Goal: Task Accomplishment & Management: Manage account settings

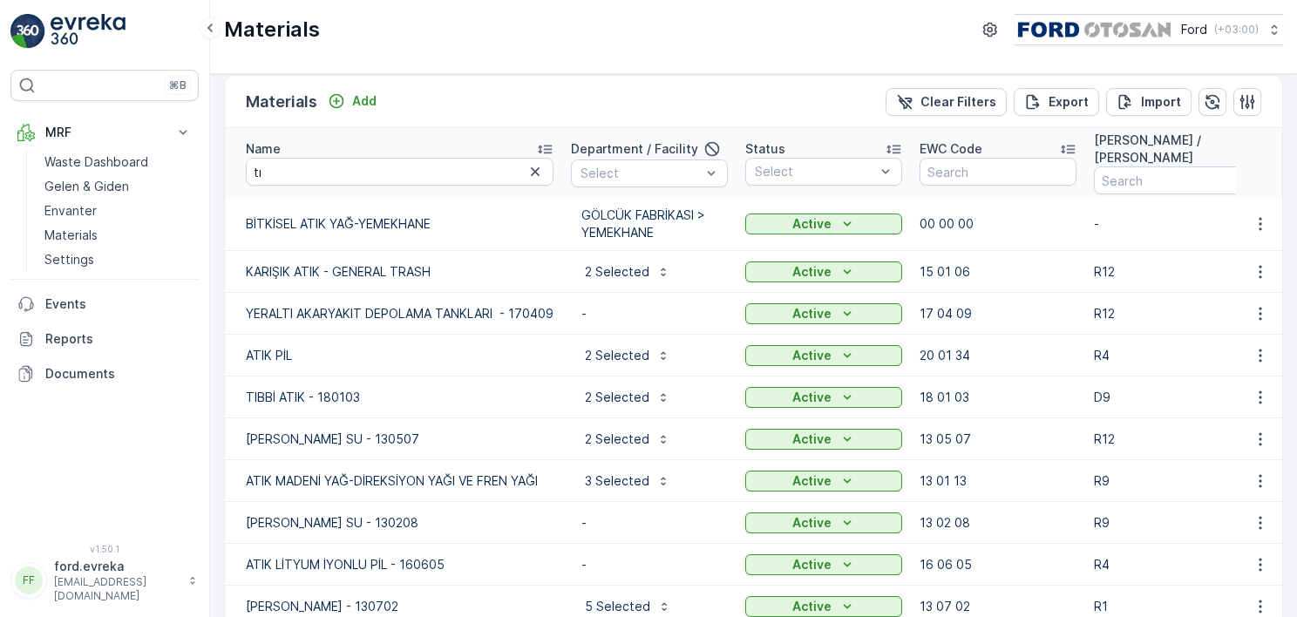
scroll to position [13, 0]
click at [378, 167] on input "tı" at bounding box center [400, 172] width 308 height 28
type input "sealer"
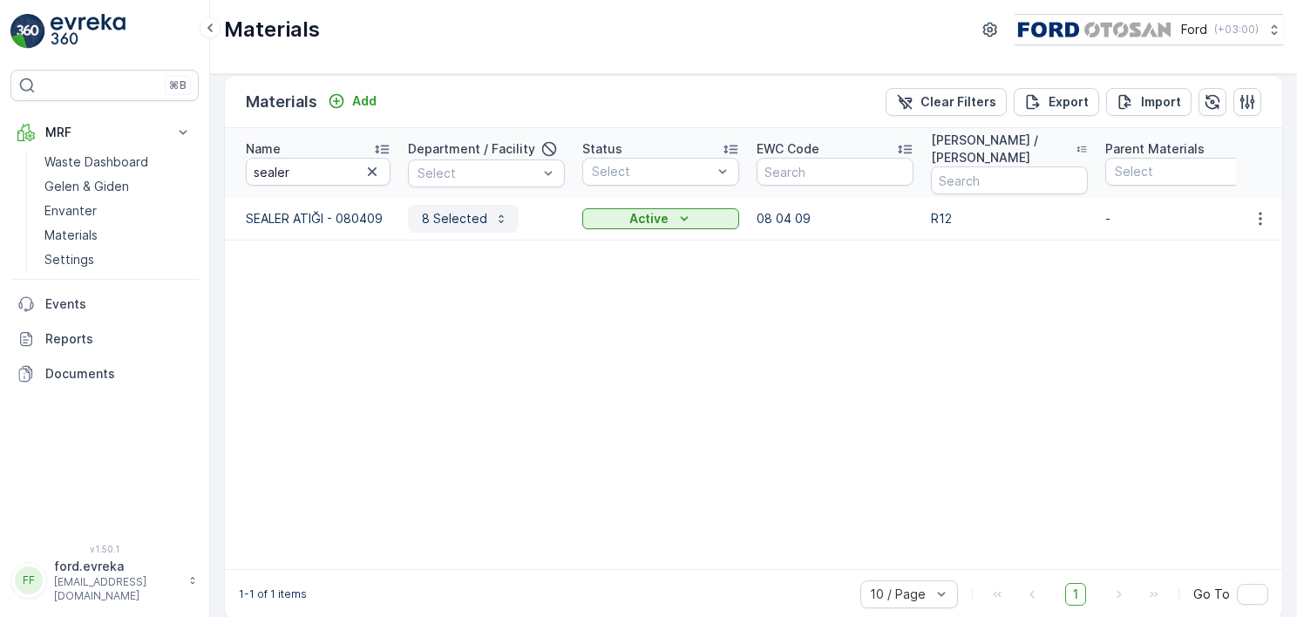
click at [494, 221] on icon "button" at bounding box center [501, 219] width 14 height 14
click at [1252, 216] on icon "button" at bounding box center [1260, 218] width 17 height 17
click at [1199, 246] on span "Edit Material" at bounding box center [1200, 243] width 73 height 17
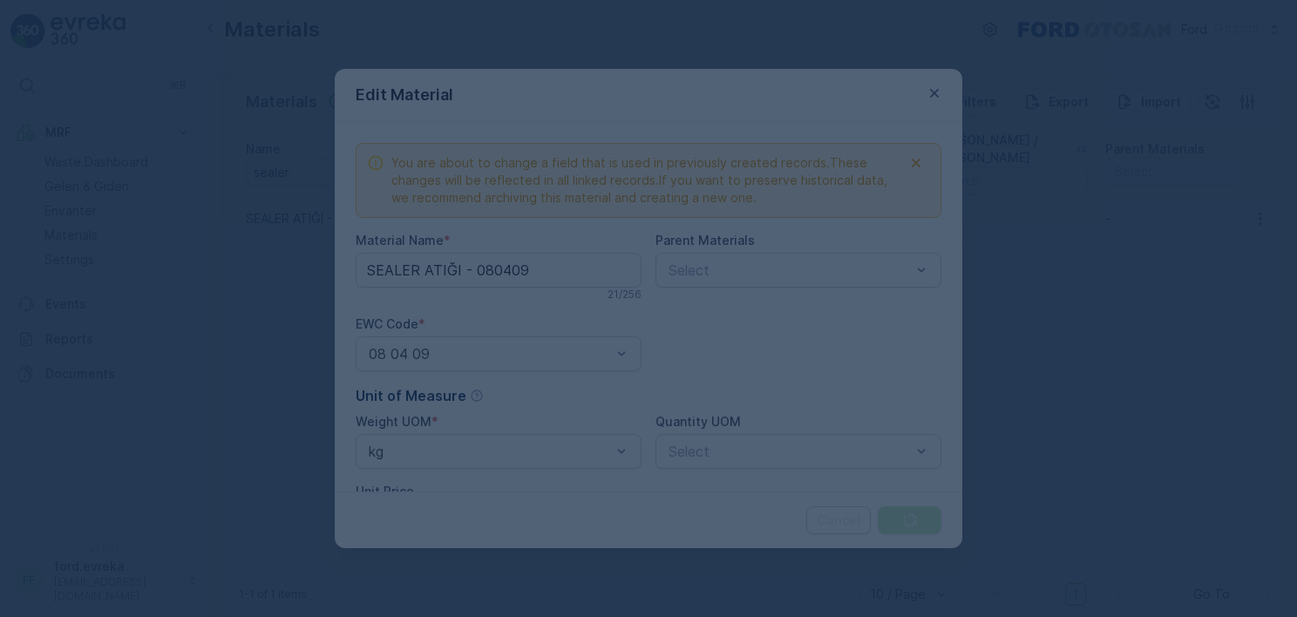
type Name "SEALER ATIĞI - 080409"
type Price "0"
type Limit "0"
type Limit "100000"
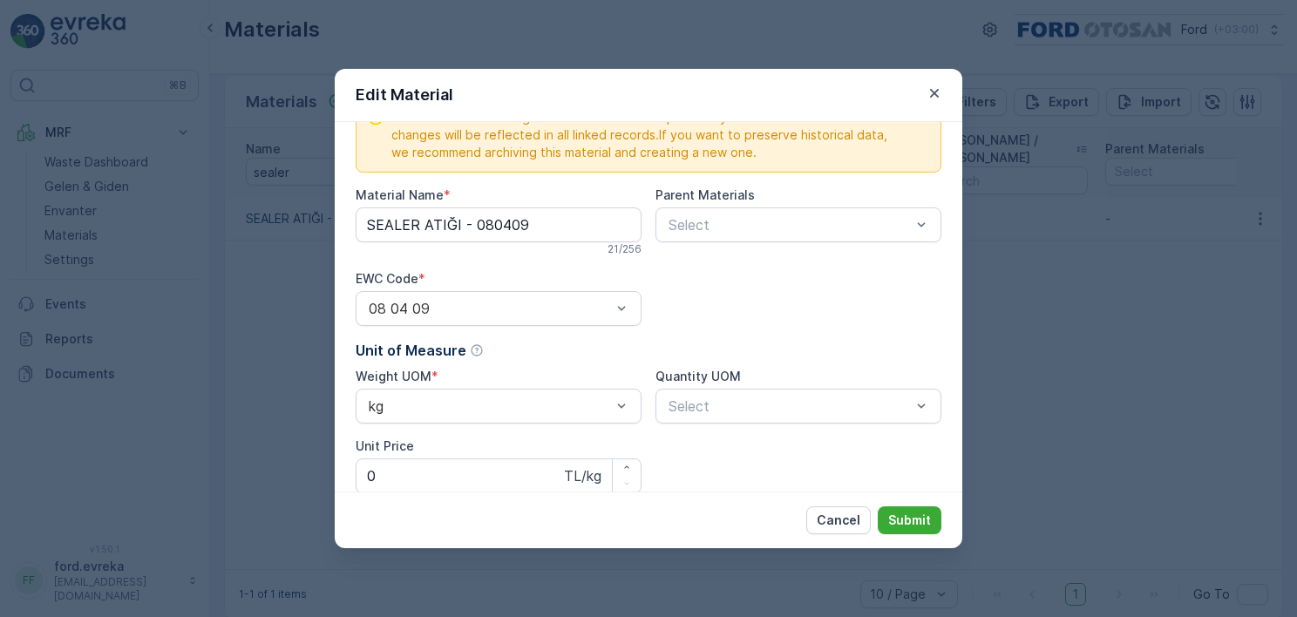
scroll to position [349, 0]
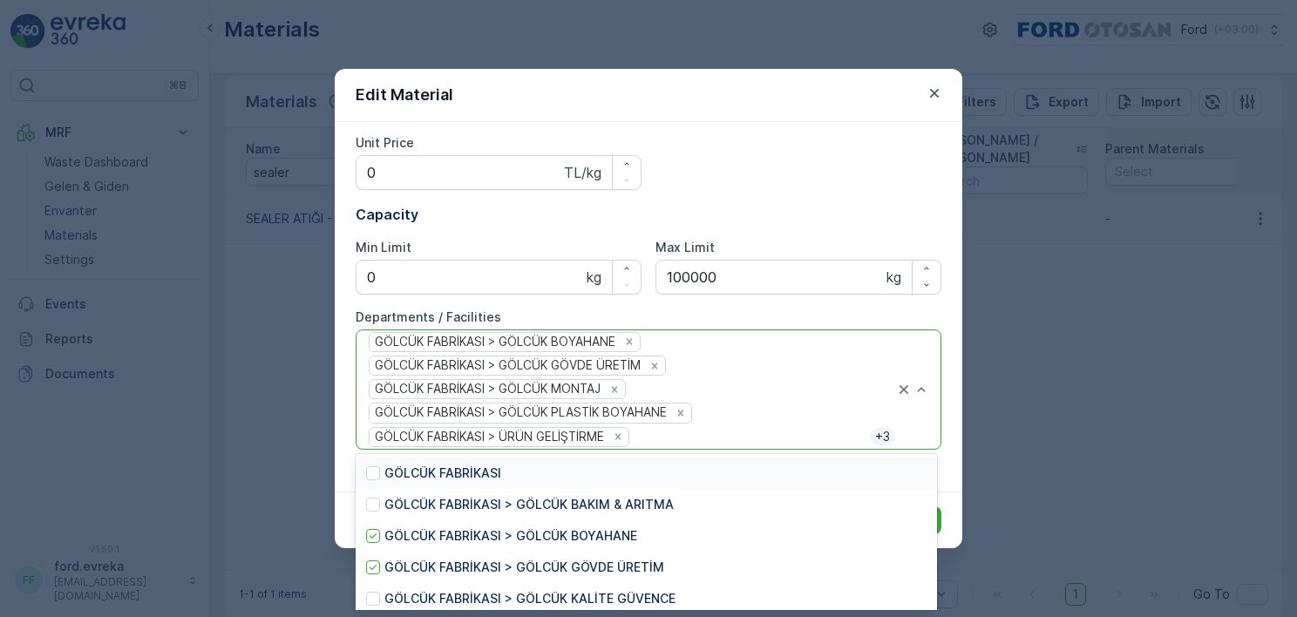
type input "y"
type input "g"
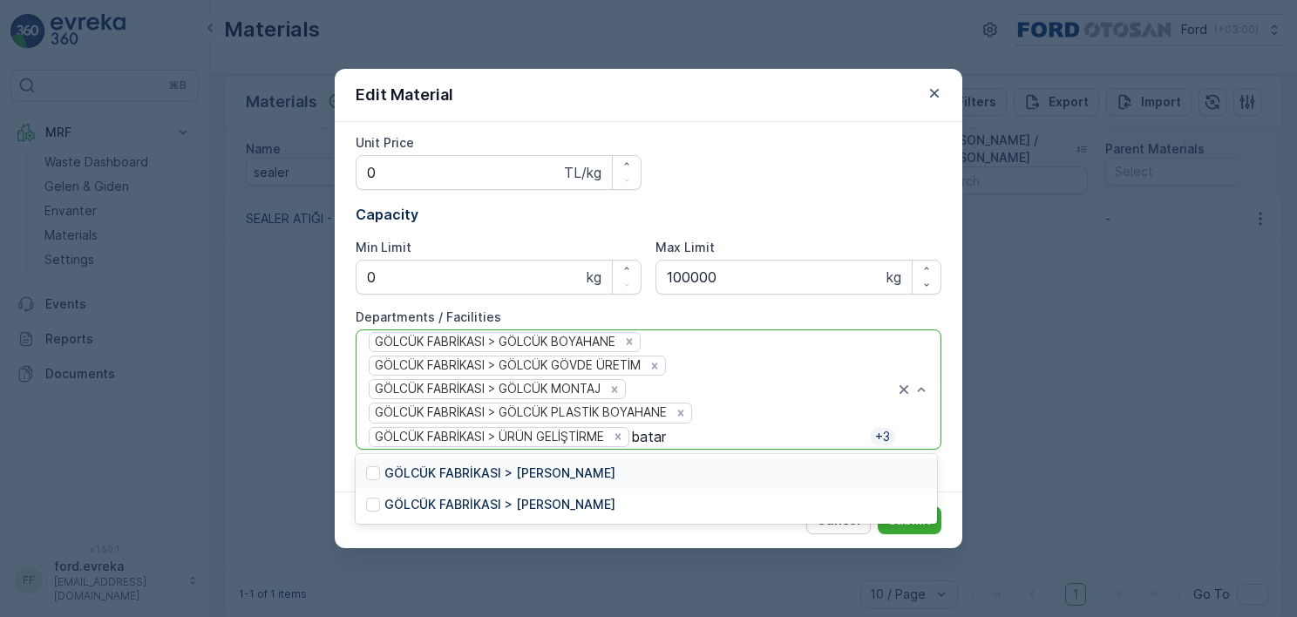
type input "batary"
click at [626, 512] on div "GÖLCÜK FABRİKASI > Montaj Batarya" at bounding box center [646, 504] width 581 height 31
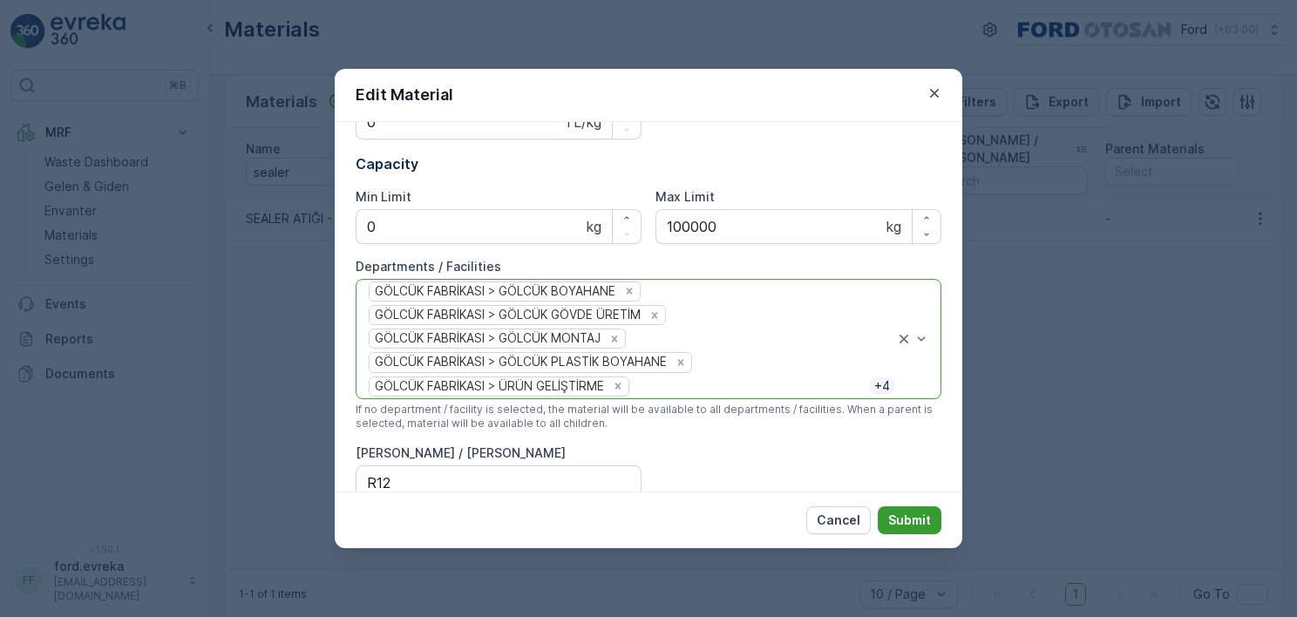
scroll to position [425, 0]
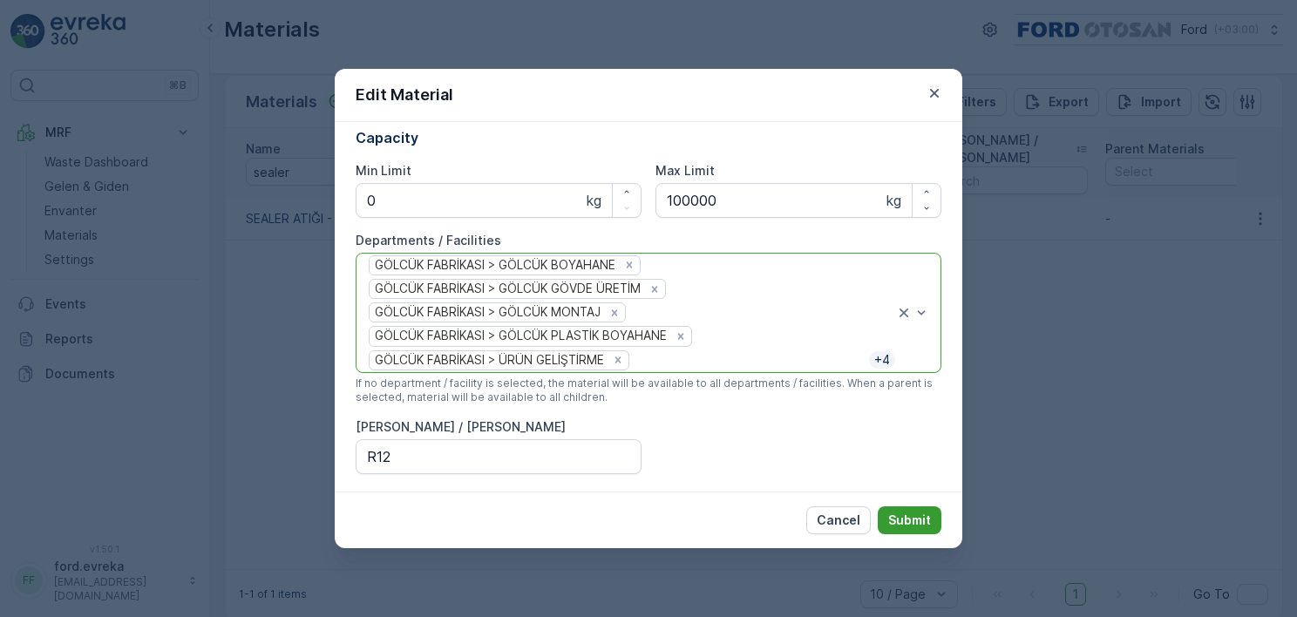
click at [906, 517] on p "Submit" at bounding box center [909, 520] width 43 height 17
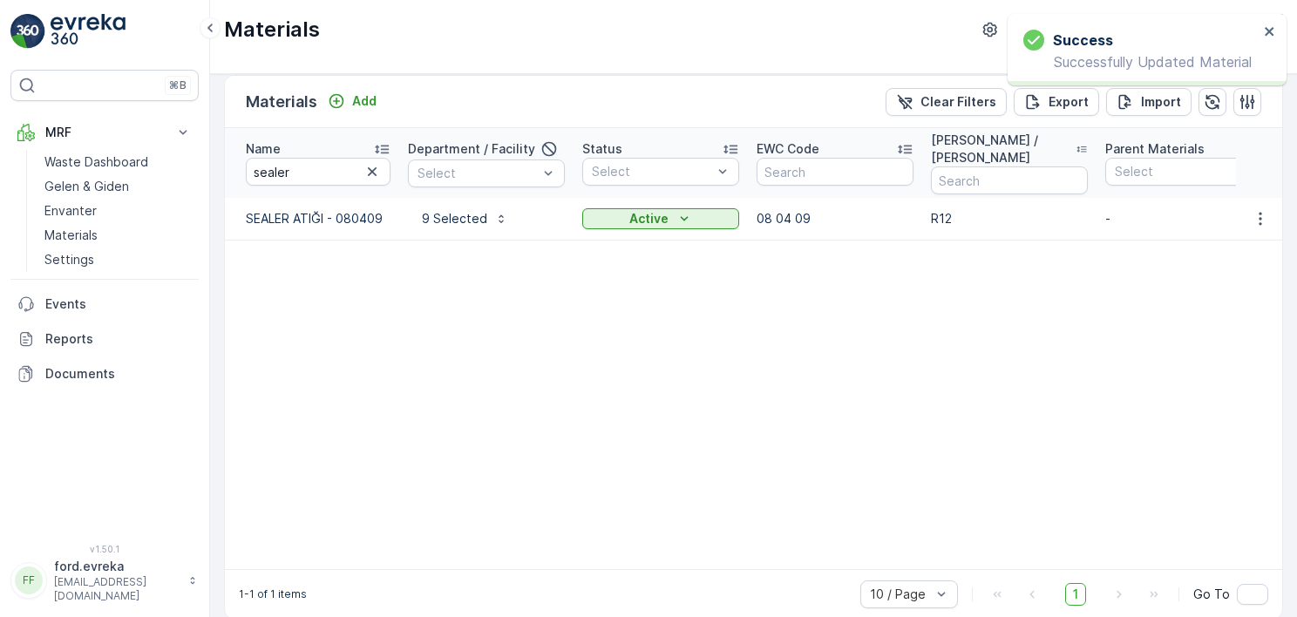
drag, startPoint x: 371, startPoint y: 169, endPoint x: 362, endPoint y: 169, distance: 9.6
click at [371, 169] on icon "button" at bounding box center [371, 171] width 17 height 17
click at [301, 171] on input "text" at bounding box center [318, 172] width 145 height 28
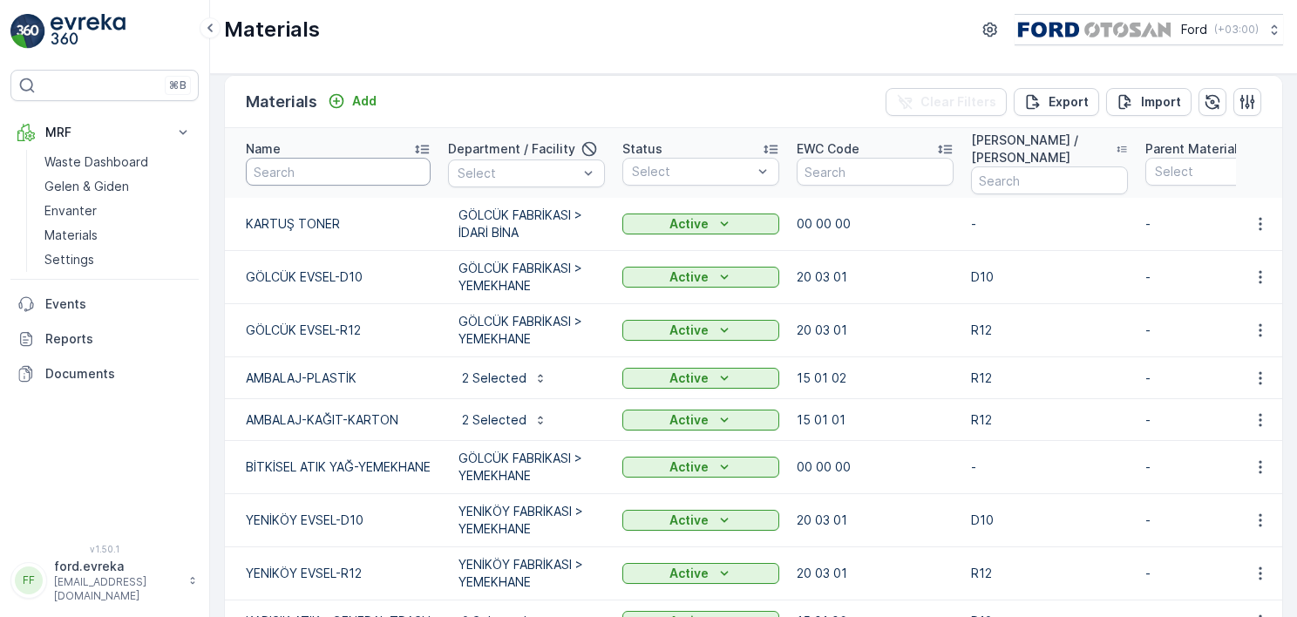
click at [301, 171] on input "text" at bounding box center [338, 172] width 185 height 28
type input "arıtma çamuru"
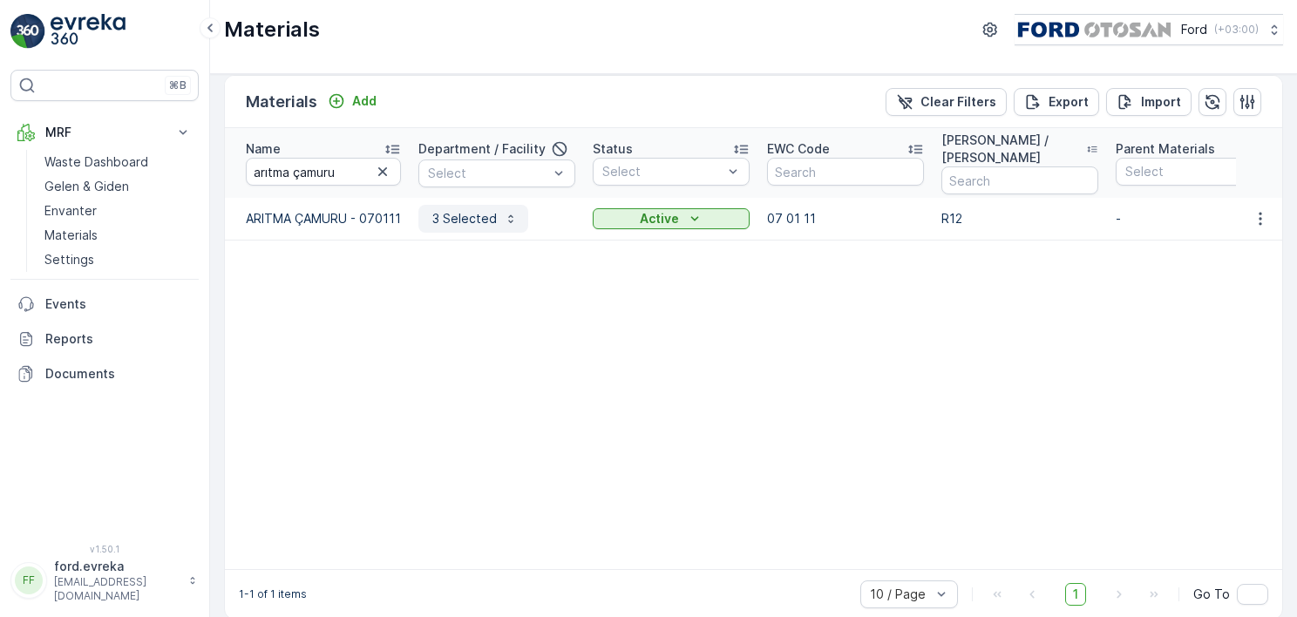
click at [481, 227] on button "3 Selected" at bounding box center [473, 219] width 110 height 28
click at [1266, 213] on button "button" at bounding box center [1260, 218] width 31 height 21
click at [1214, 237] on span "Edit Material" at bounding box center [1200, 243] width 73 height 17
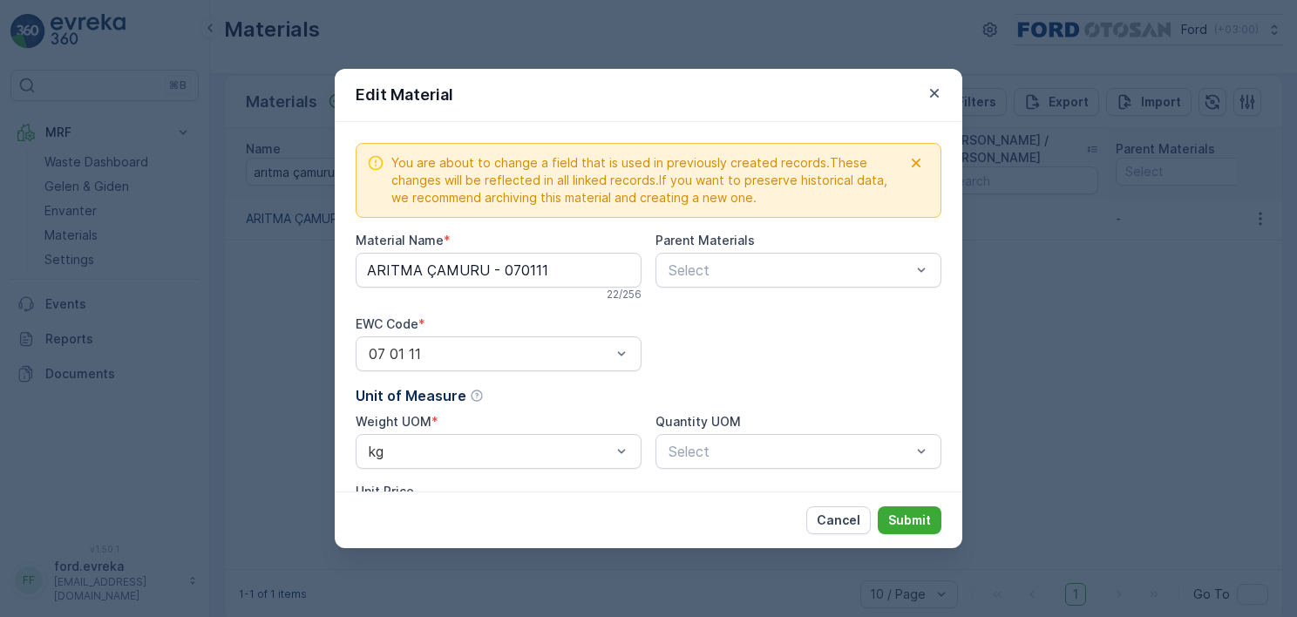
type Name "ARITMA ÇAMURU - 070111"
type Price "0"
type Limit "0"
type Limit "100000"
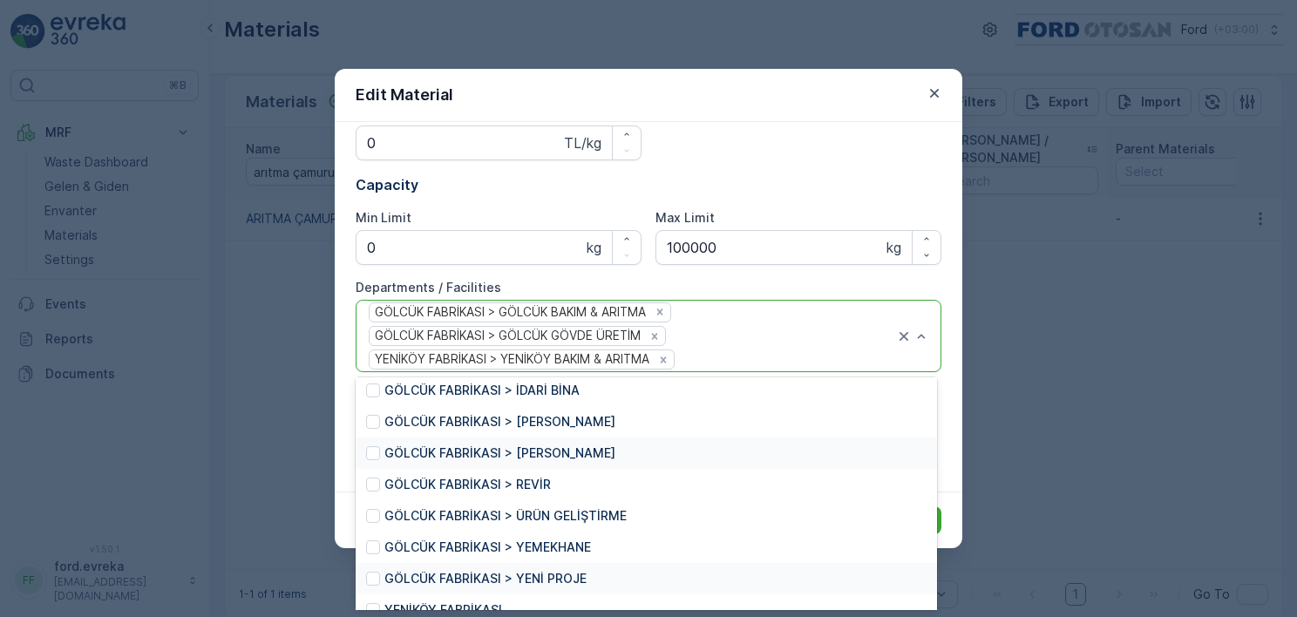
scroll to position [436, 0]
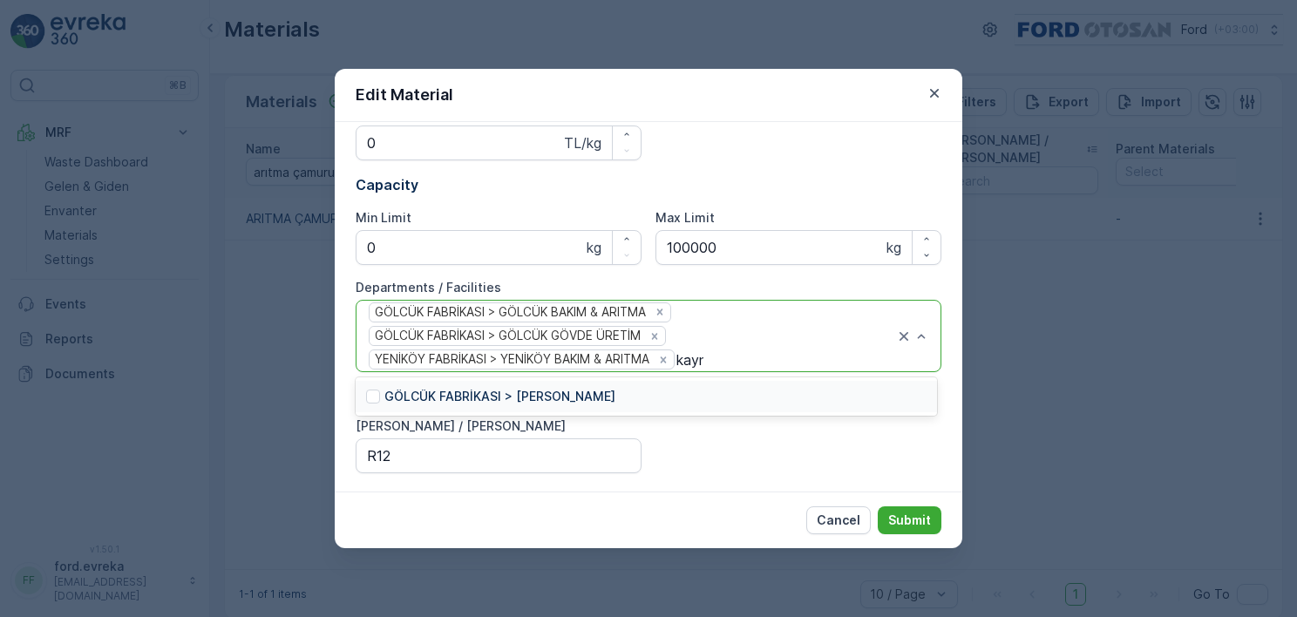
type input "kayna"
click at [723, 392] on div "GÖLCÜK FABRİKASI > Kaynak Batarya" at bounding box center [646, 396] width 581 height 31
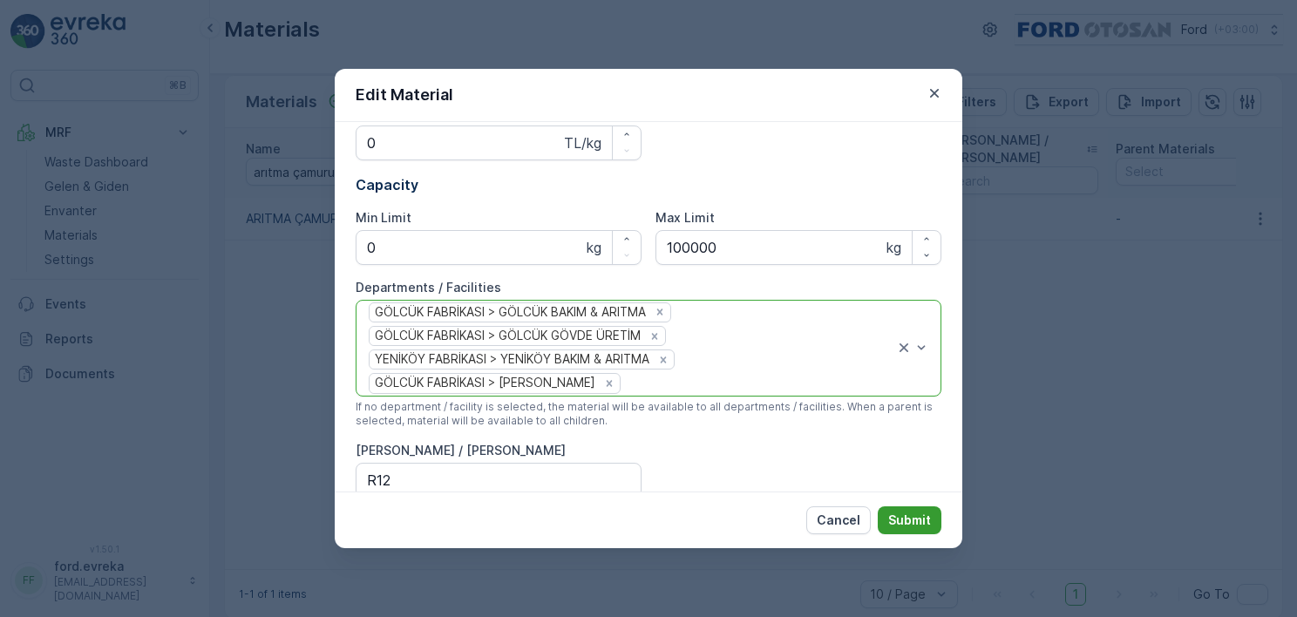
click at [908, 515] on p "Submit" at bounding box center [909, 520] width 43 height 17
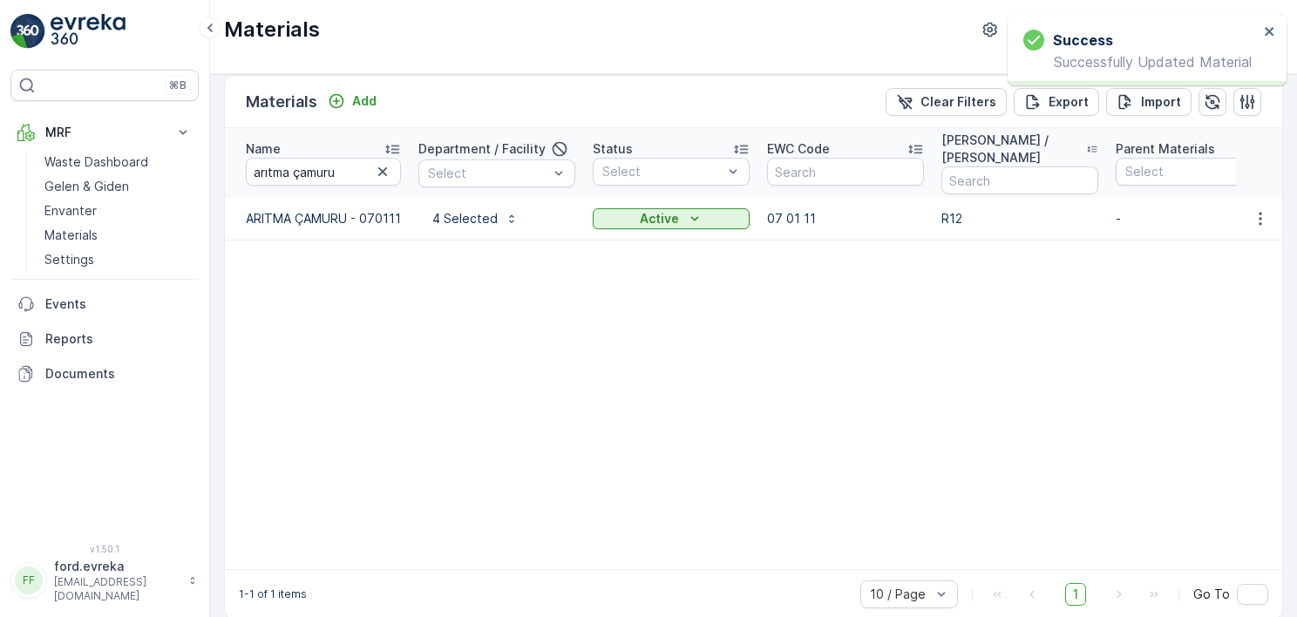
click at [126, 22] on link at bounding box center [104, 31] width 188 height 35
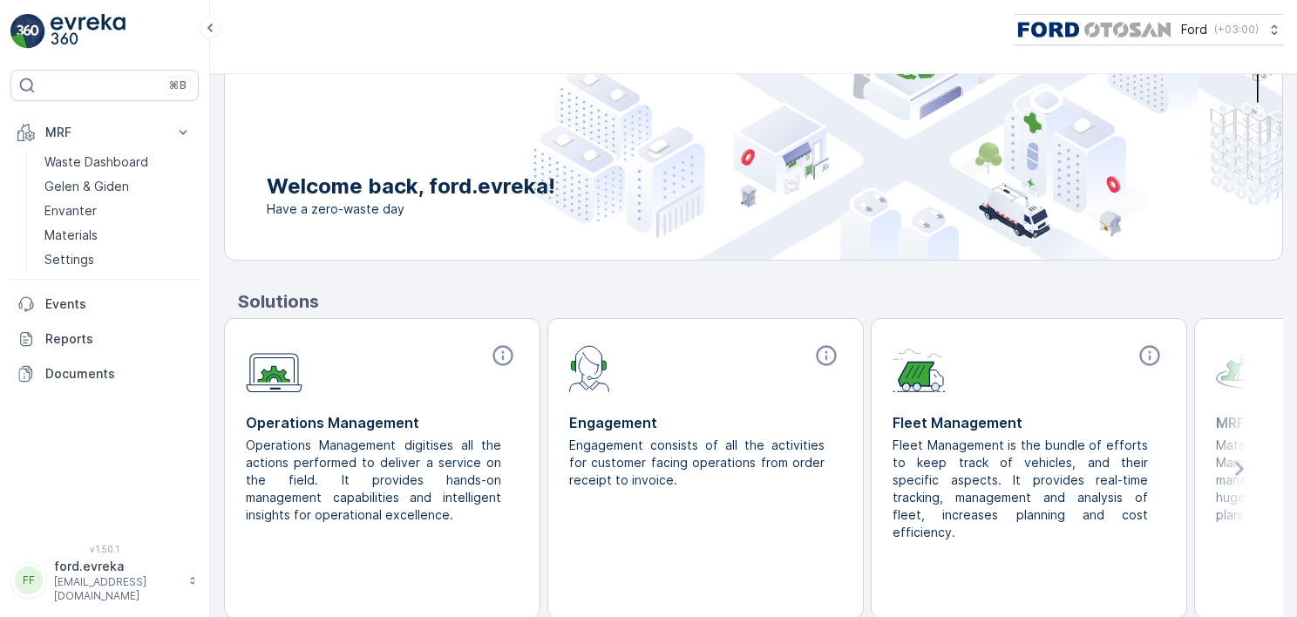
scroll to position [151, 0]
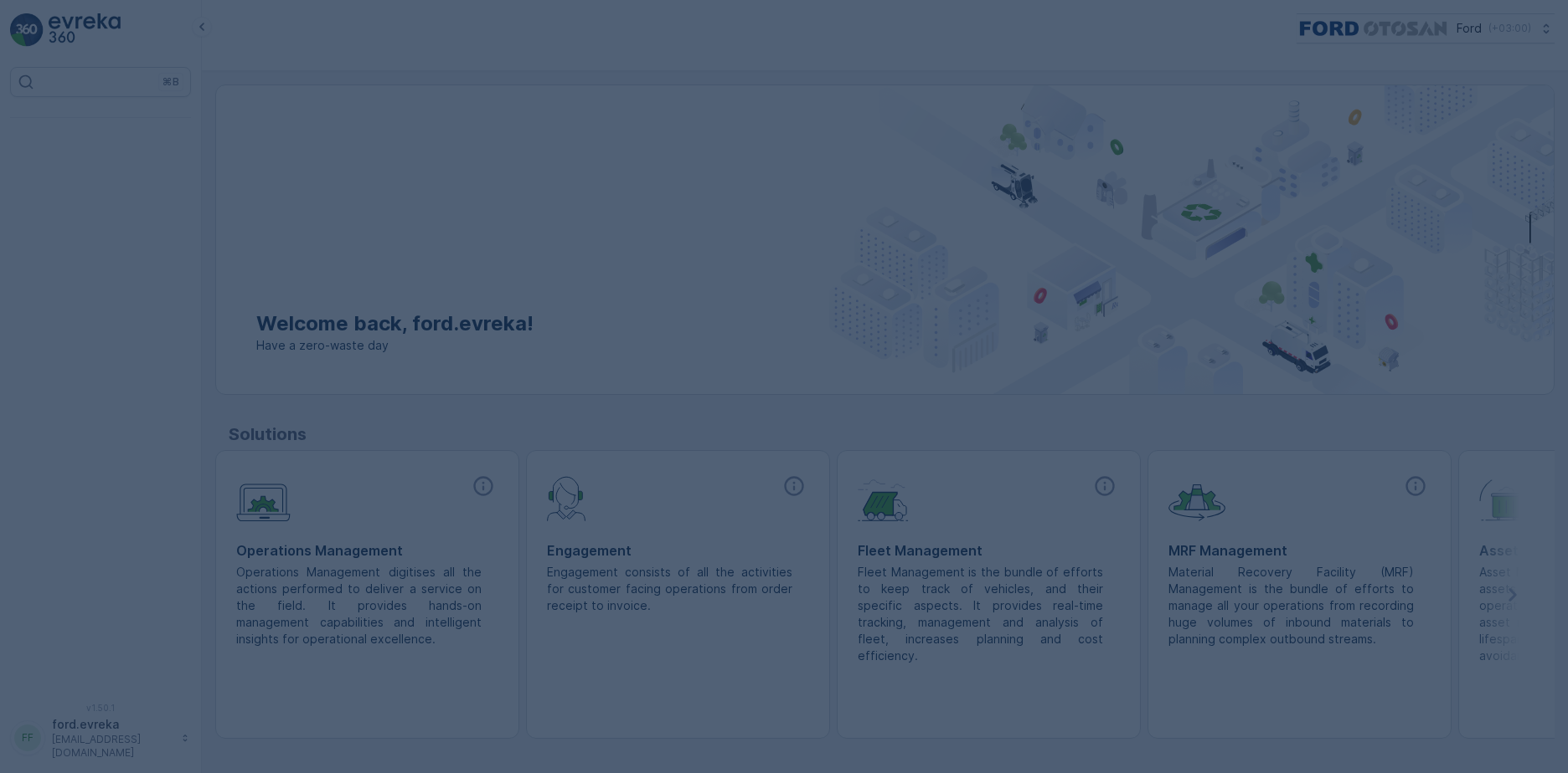
click at [175, 209] on div at bounding box center [784, 386] width 1568 height 773
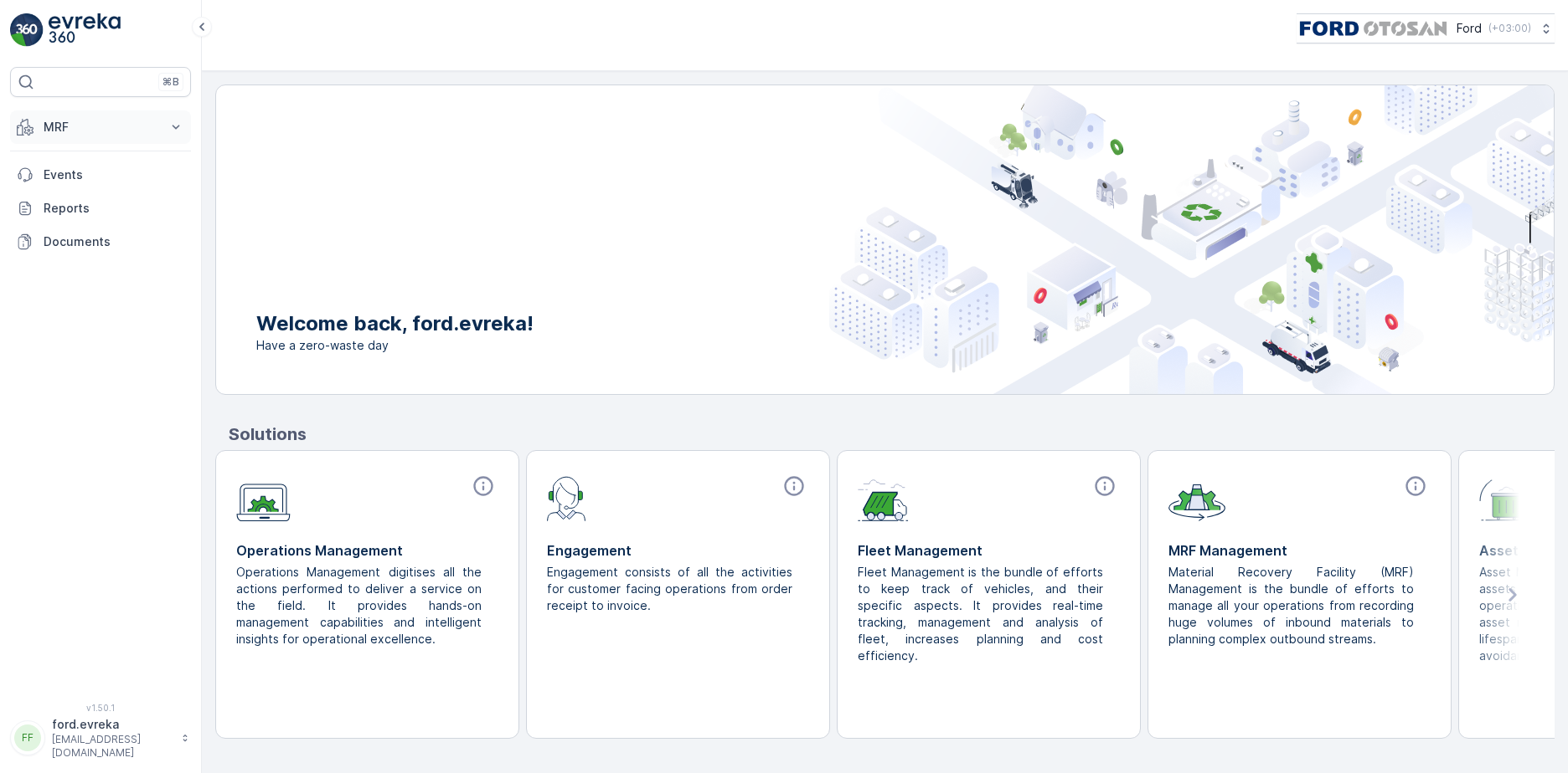
click at [90, 125] on p "MRF" at bounding box center [100, 127] width 114 height 16
click at [58, 224] on p "Materials" at bounding box center [67, 226] width 51 height 16
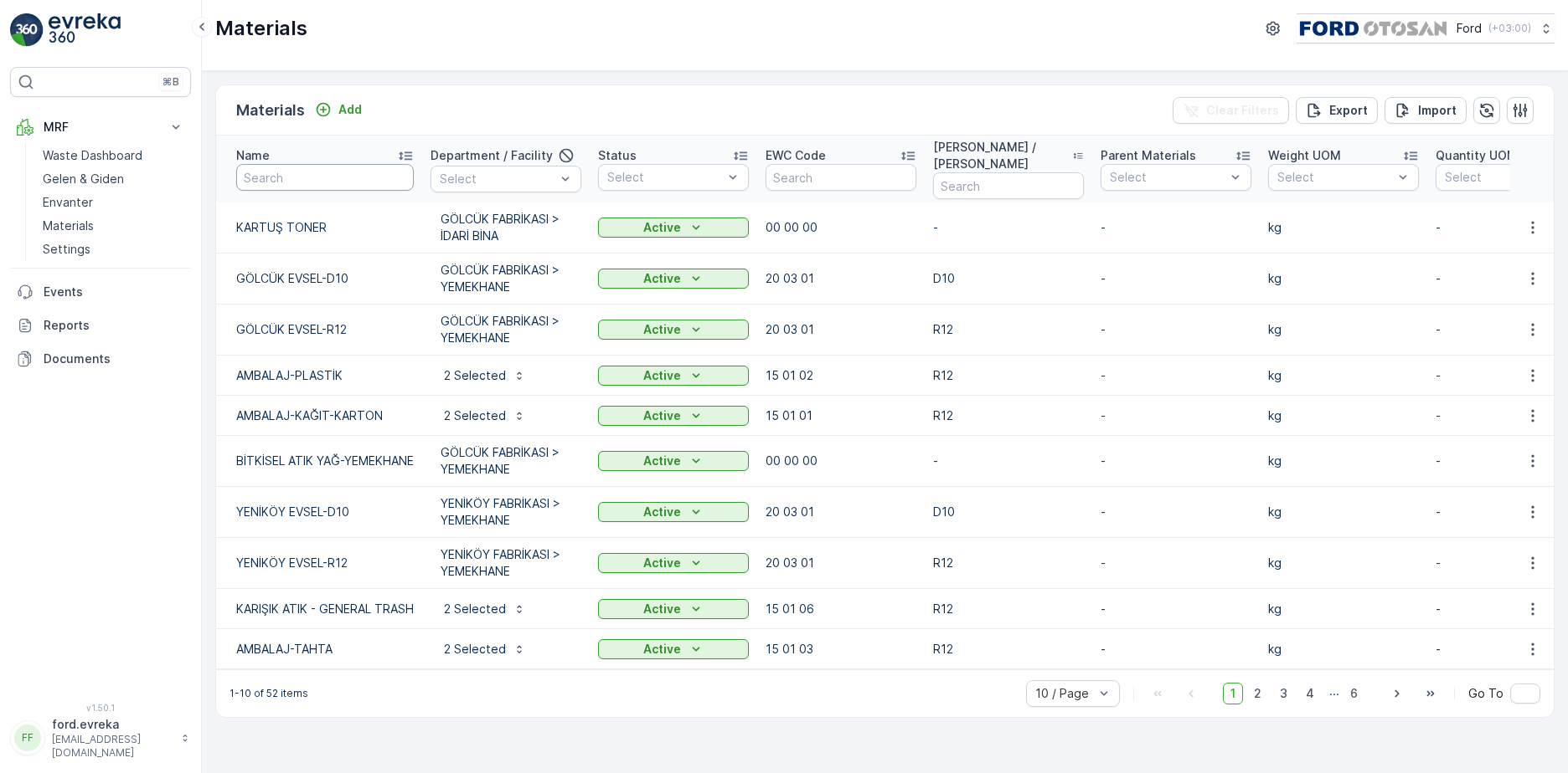
click at [348, 179] on input "text" at bounding box center [325, 178] width 178 height 27
type input "YAĞ"
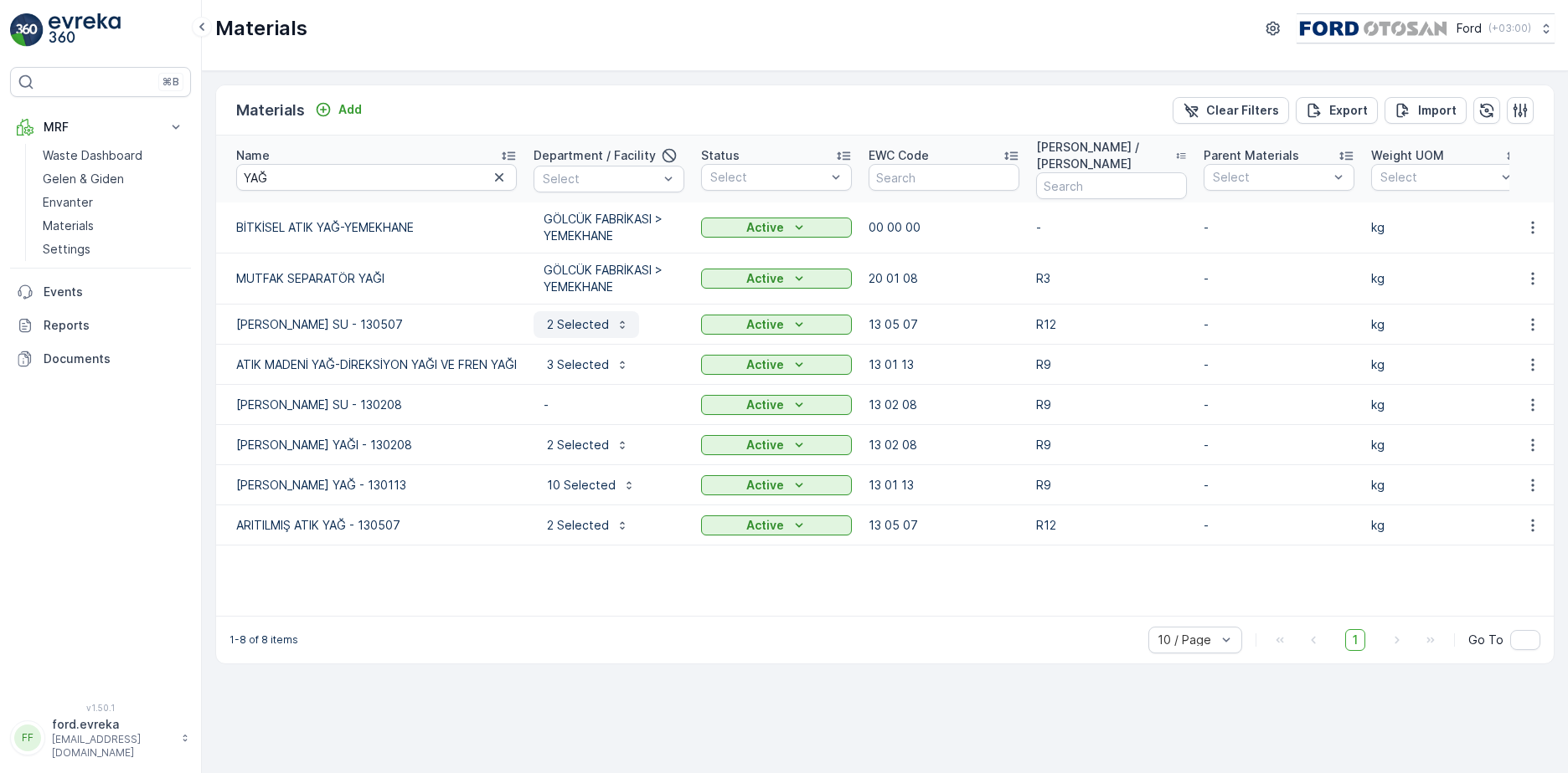
click at [557, 323] on p "2 Selected" at bounding box center [576, 324] width 65 height 16
click at [1531, 329] on icon "button" at bounding box center [1531, 324] width 3 height 12
click at [1462, 345] on span "Edit Material" at bounding box center [1474, 350] width 70 height 16
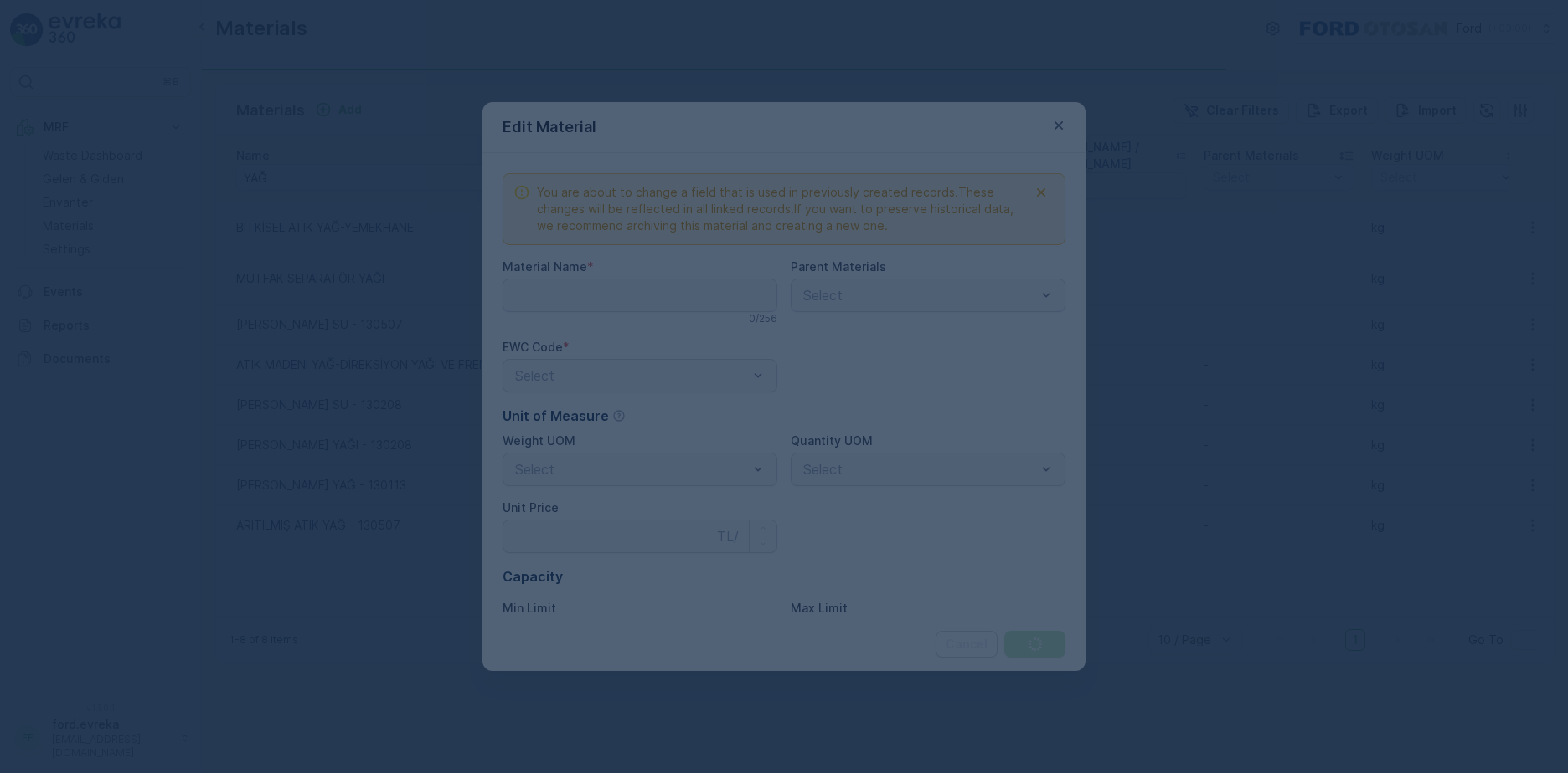
type Name "ATIK YAĞLI SU - 130507"
type Price "0"
type Limit "0"
type Limit "100000"
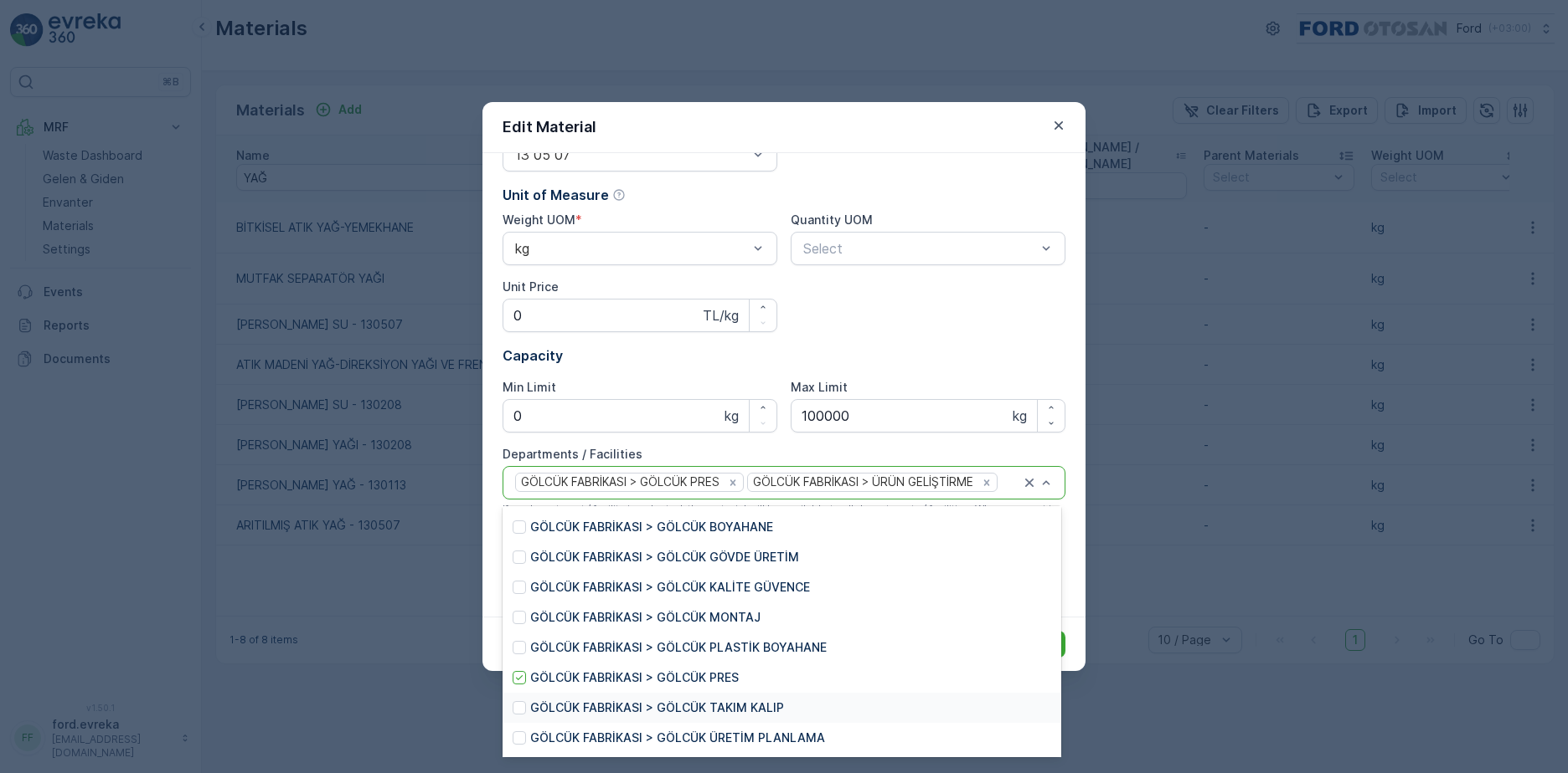
scroll to position [84, 0]
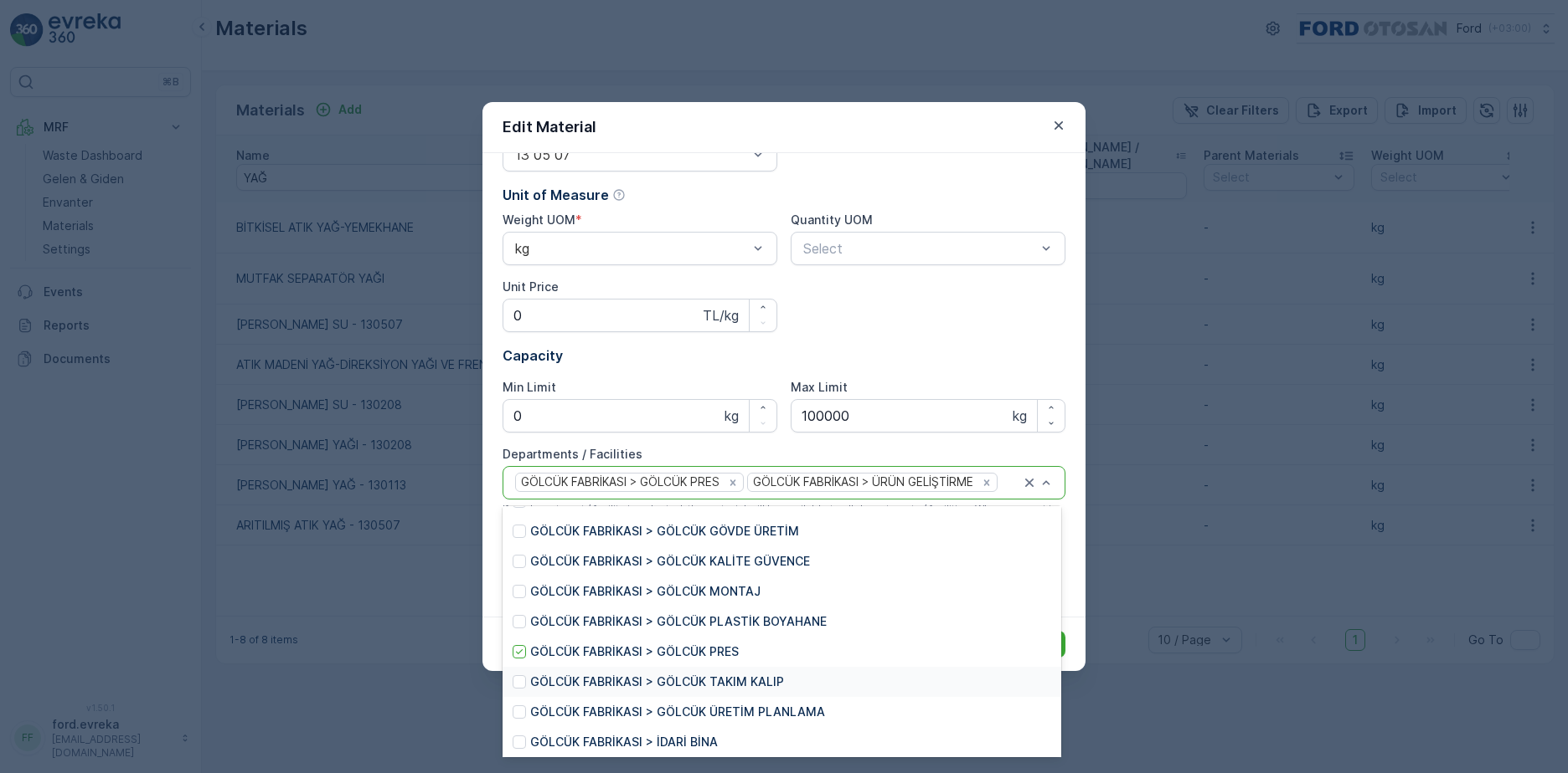
click at [741, 674] on p "GÖLCÜK FABRİKASI > GÖLCÜK TAKIM KALIP" at bounding box center [657, 682] width 254 height 16
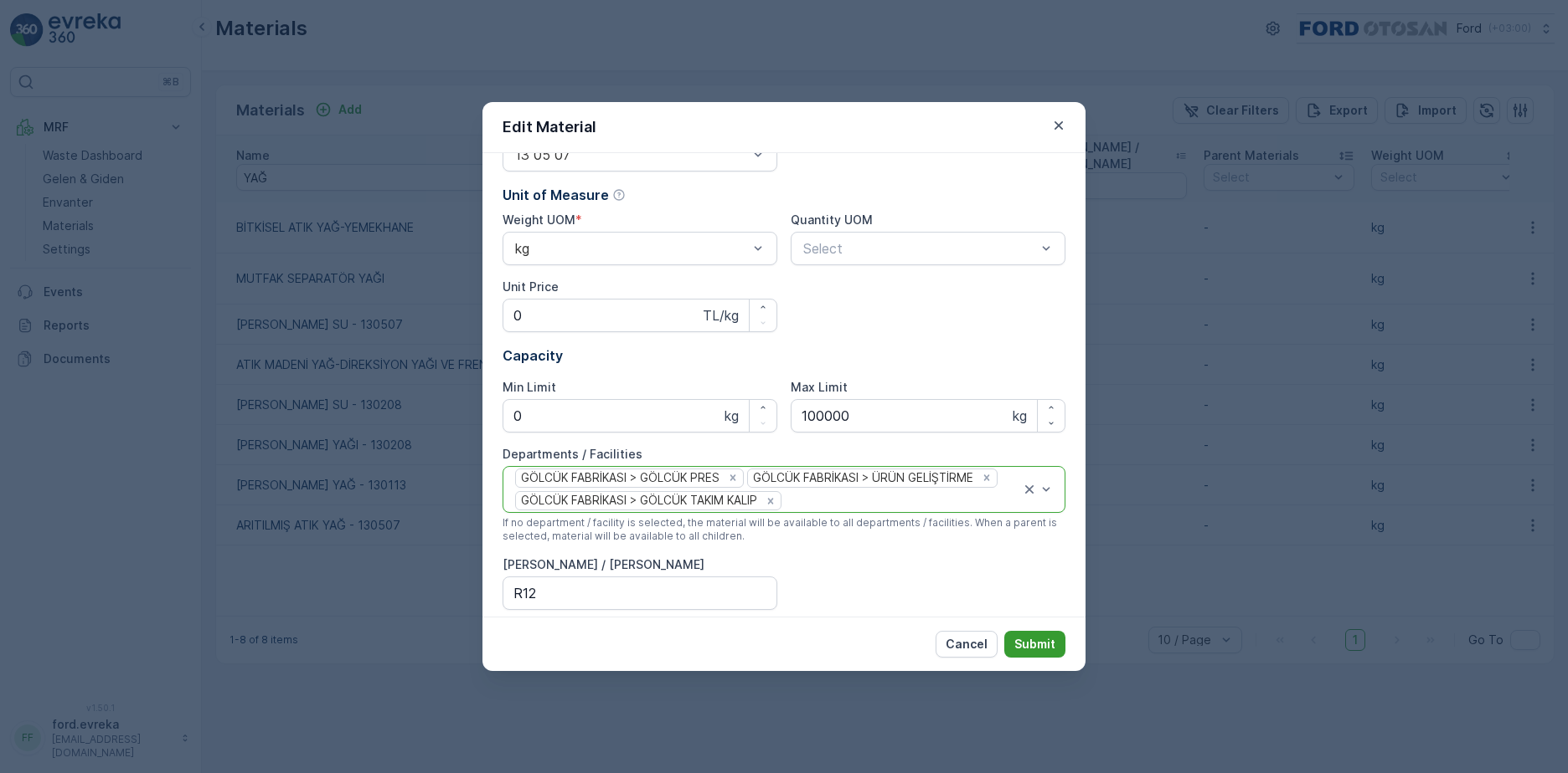
click at [1028, 642] on p "Submit" at bounding box center [1034, 643] width 41 height 16
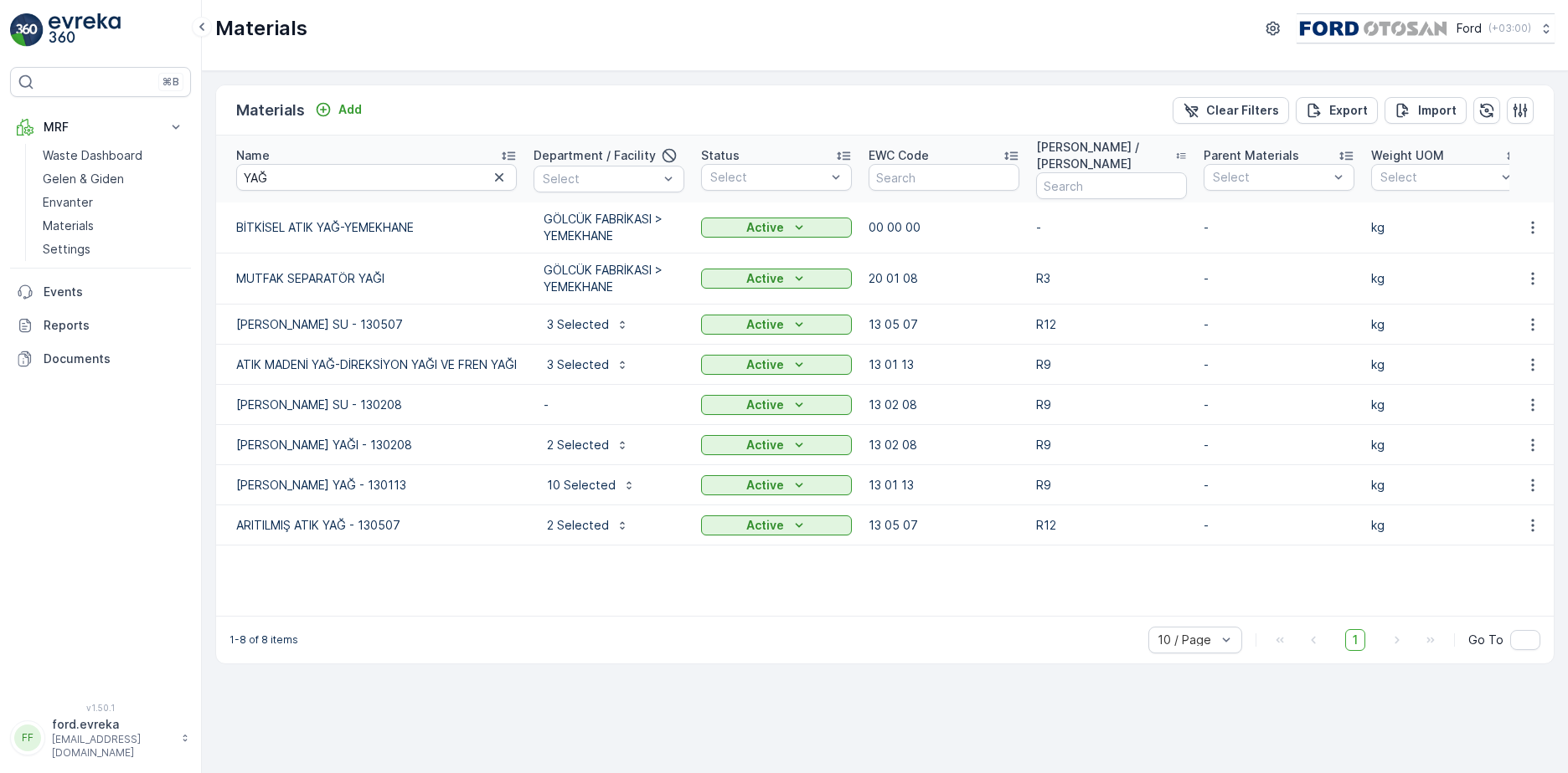
click at [559, 397] on p "-" at bounding box center [609, 404] width 131 height 16
click at [1536, 397] on icon "button" at bounding box center [1531, 404] width 16 height 16
click at [1471, 432] on span "Edit Material" at bounding box center [1474, 429] width 70 height 16
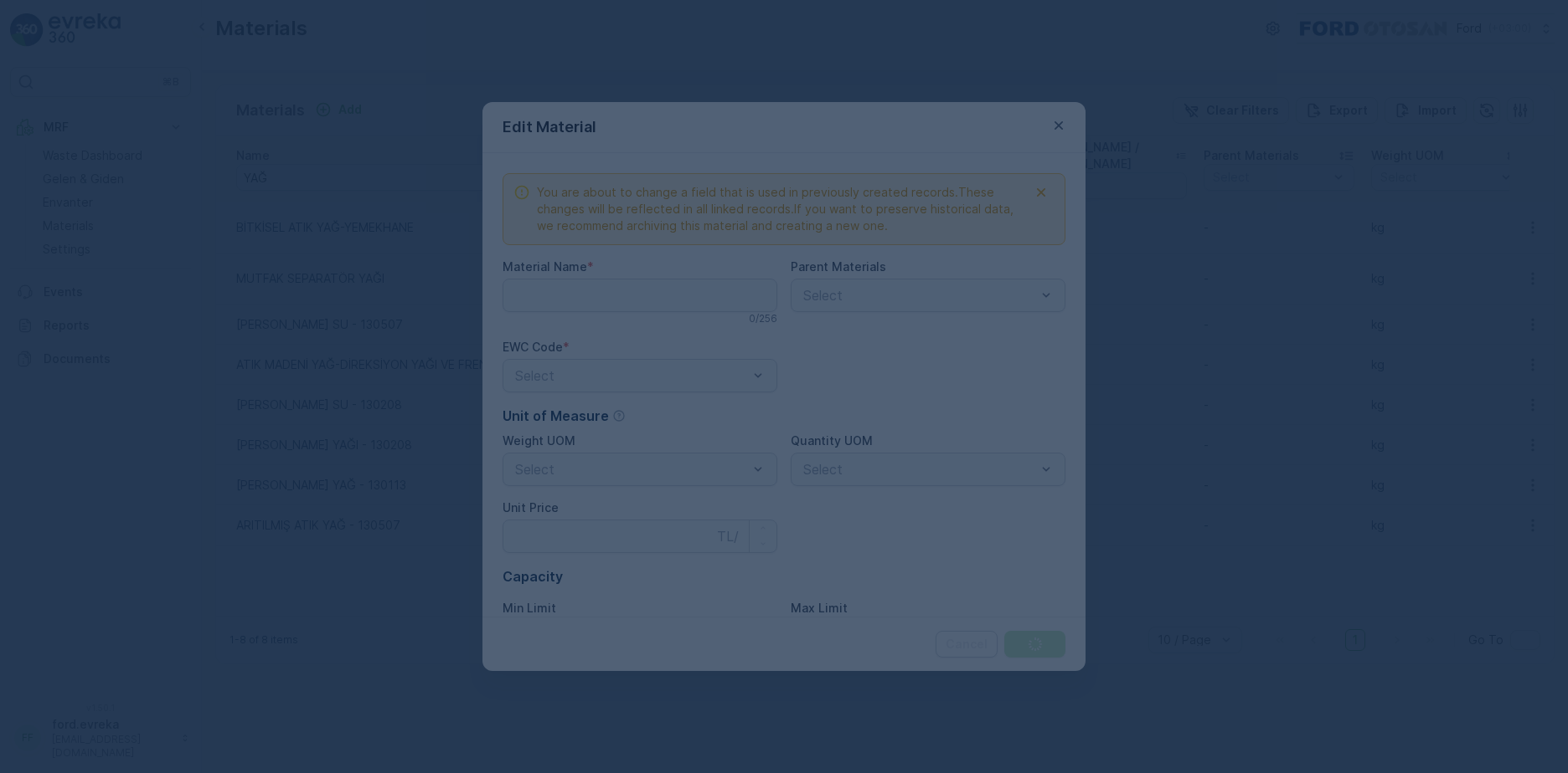
type Name "ATIK MADENİ YAĞ-ATIK YAĞLI SU - 130208"
type Price "0"
type Limit "0"
type Limit "100000"
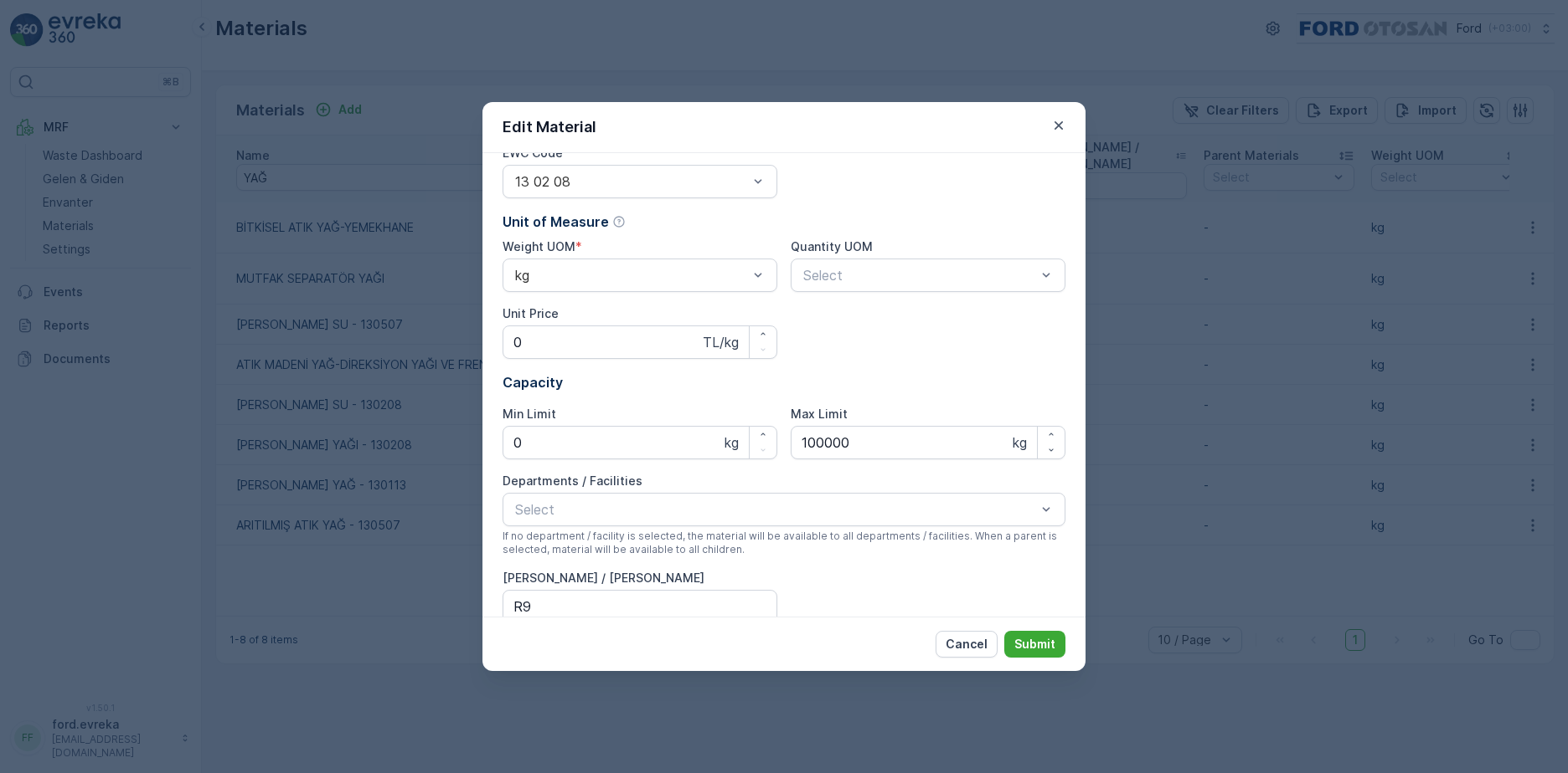
scroll to position [221, 0]
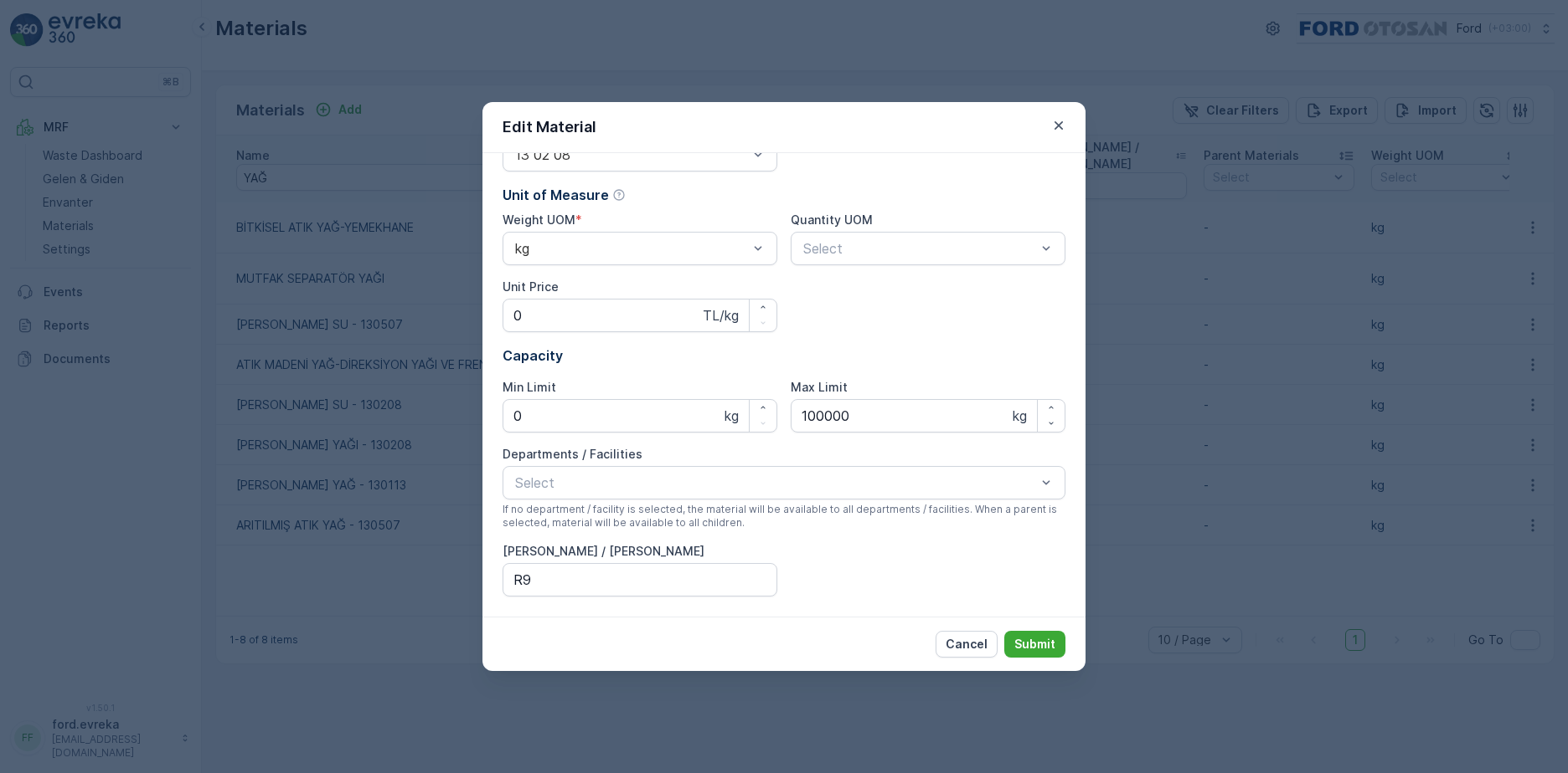
click at [961, 641] on p "Cancel" at bounding box center [967, 643] width 42 height 16
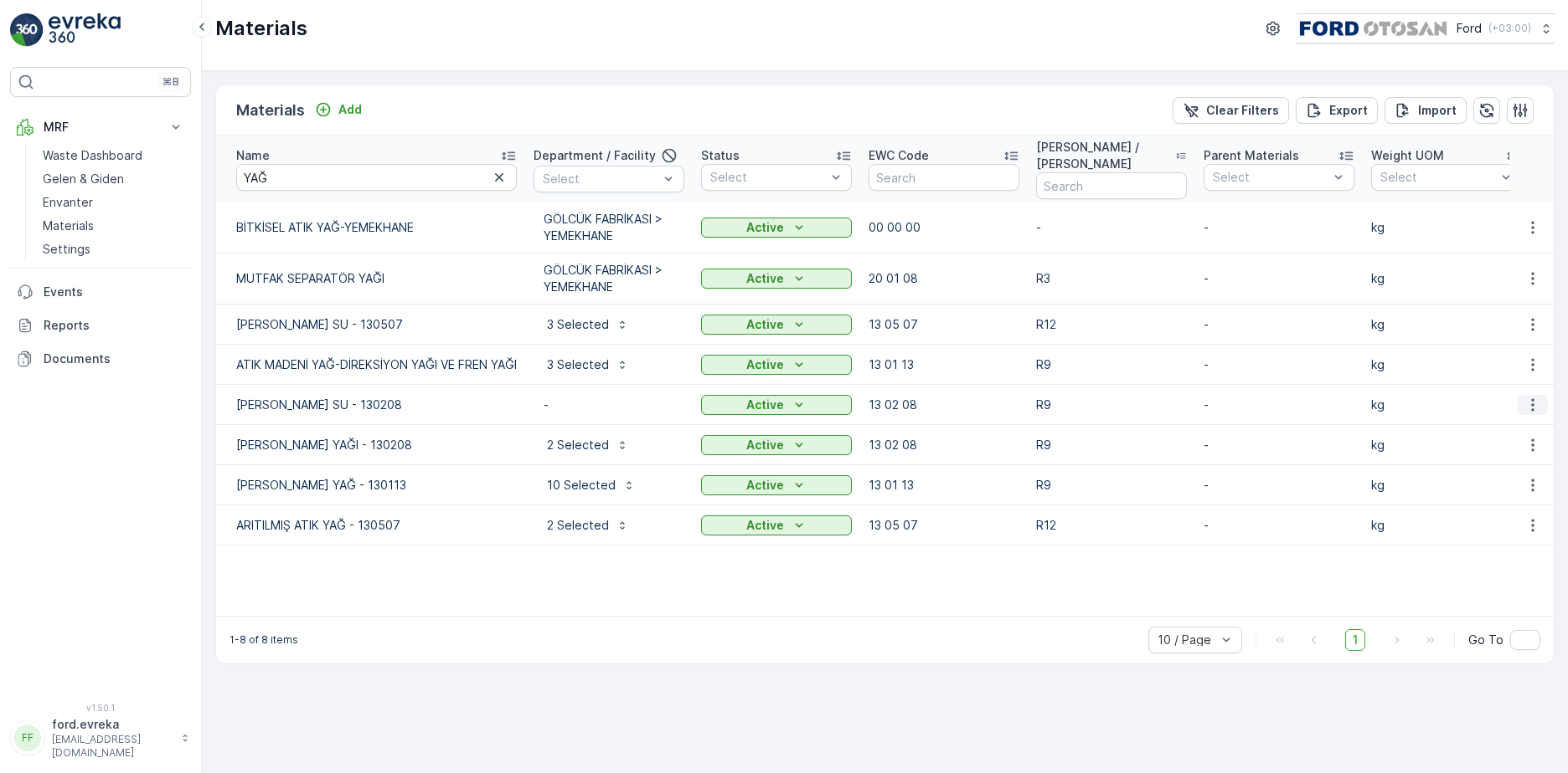
click at [1535, 401] on icon "button" at bounding box center [1531, 404] width 16 height 16
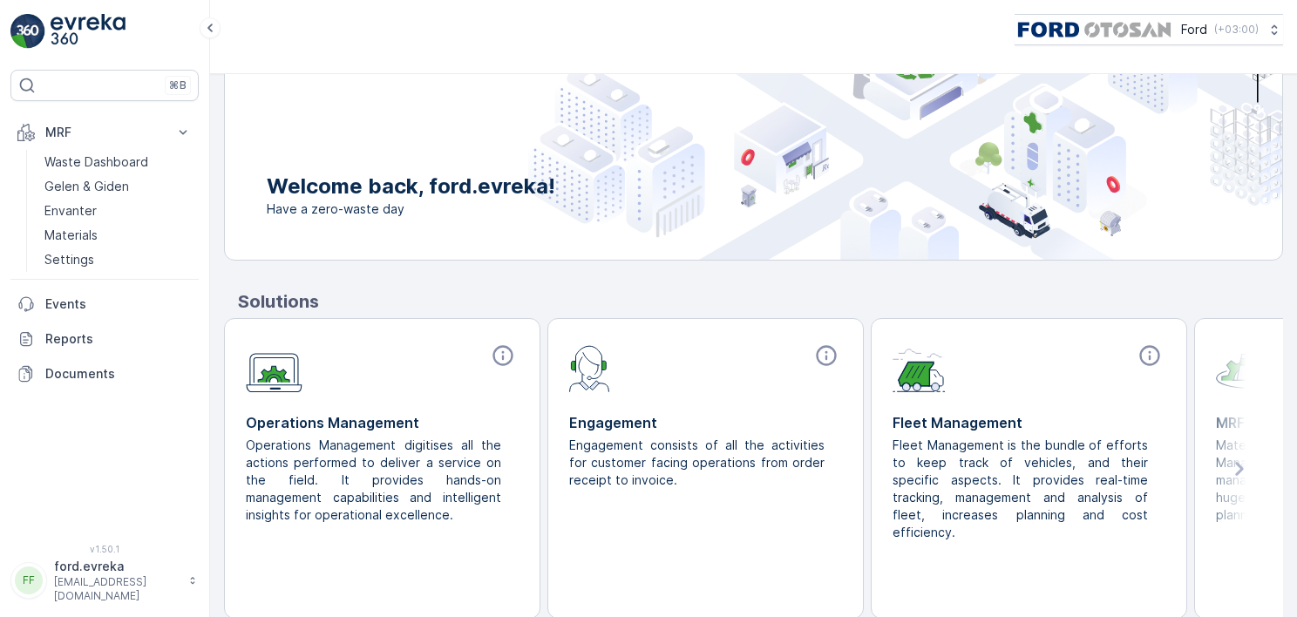
scroll to position [151, 0]
